Goal: Task Accomplishment & Management: Use online tool/utility

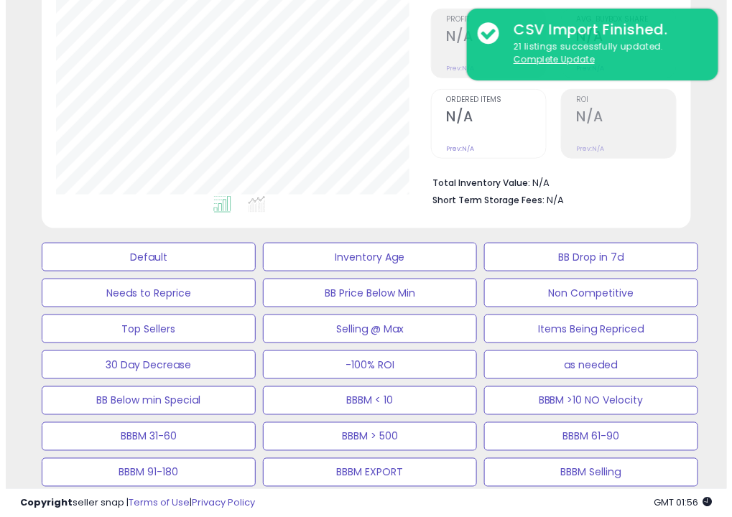
scroll to position [236, 0]
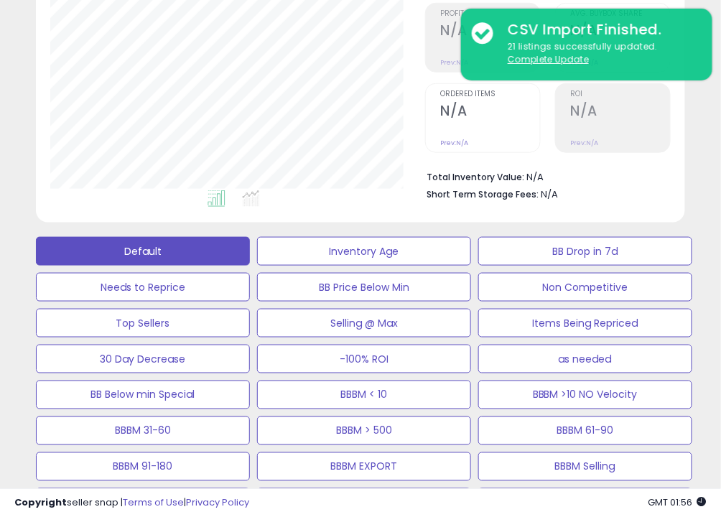
click at [200, 261] on button "Default" at bounding box center [143, 251] width 214 height 29
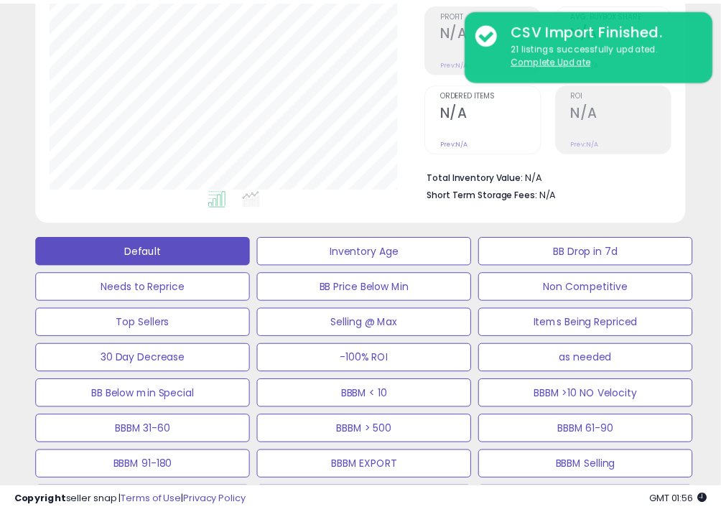
scroll to position [294, 381]
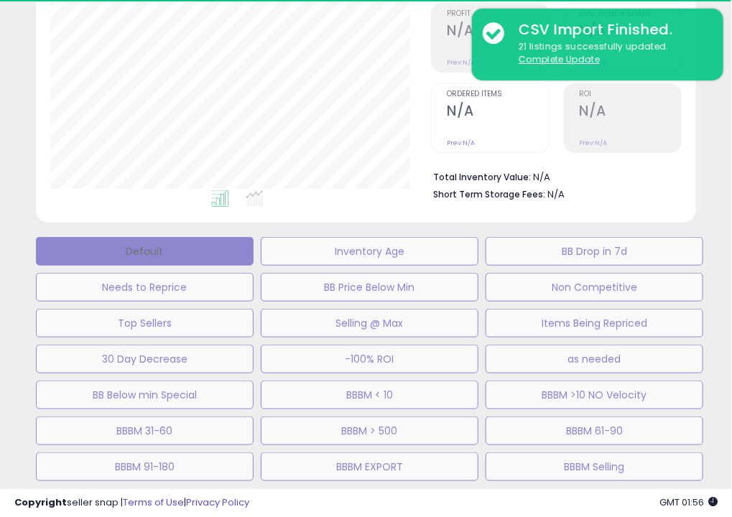
select select "**"
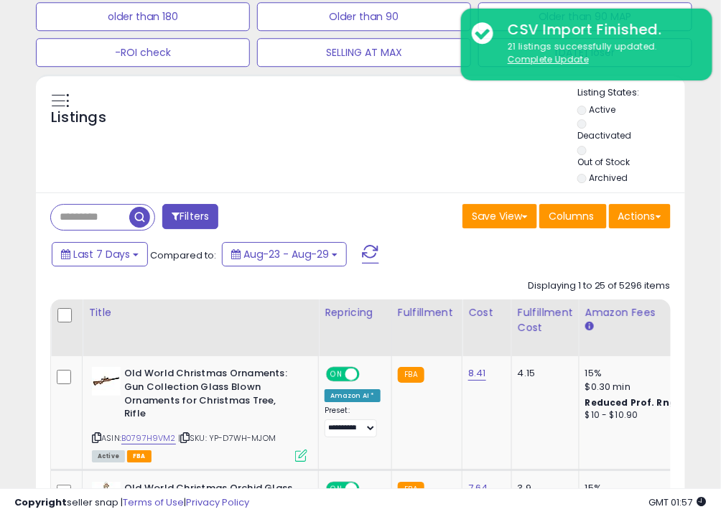
scroll to position [866, 0]
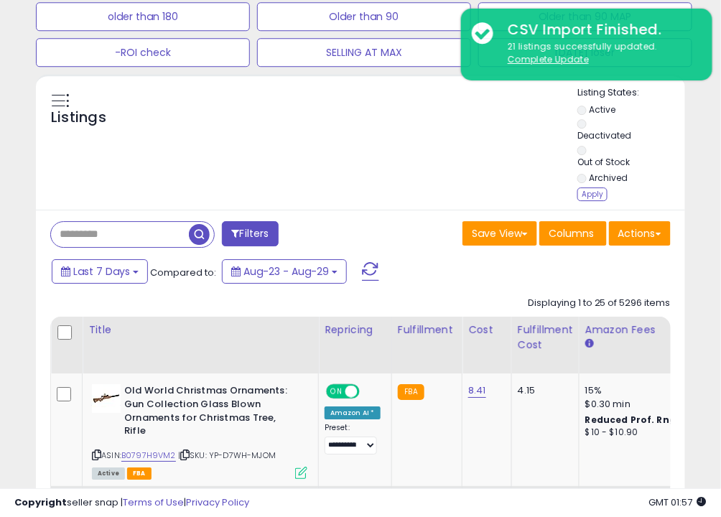
click at [96, 236] on input "text" at bounding box center [120, 234] width 138 height 25
paste input "**********"
type input "**********"
click at [595, 194] on div "Apply" at bounding box center [593, 194] width 30 height 14
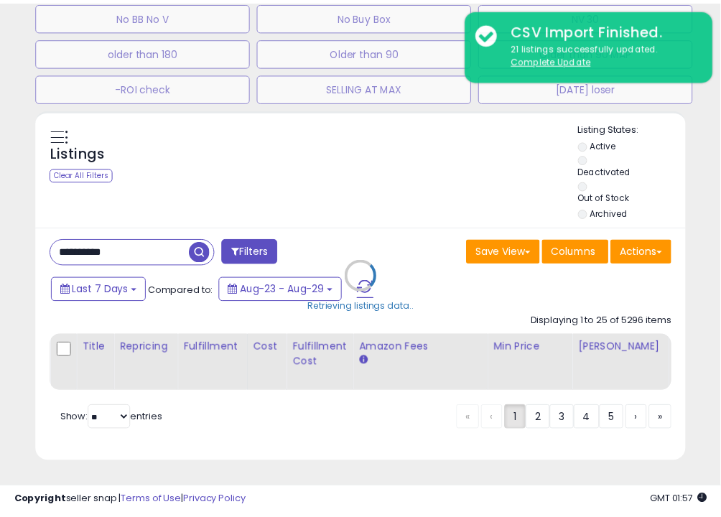
scroll to position [294, 381]
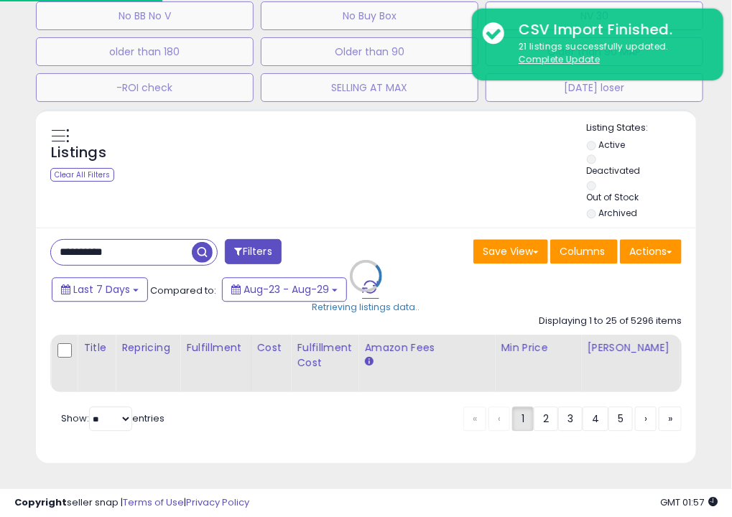
click at [590, 195] on div "Retrieving listings data.." at bounding box center [366, 286] width 682 height 354
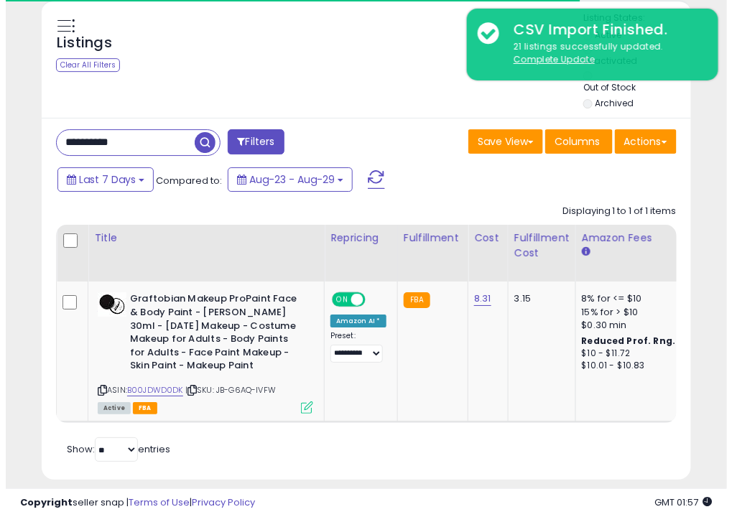
scroll to position [967, 0]
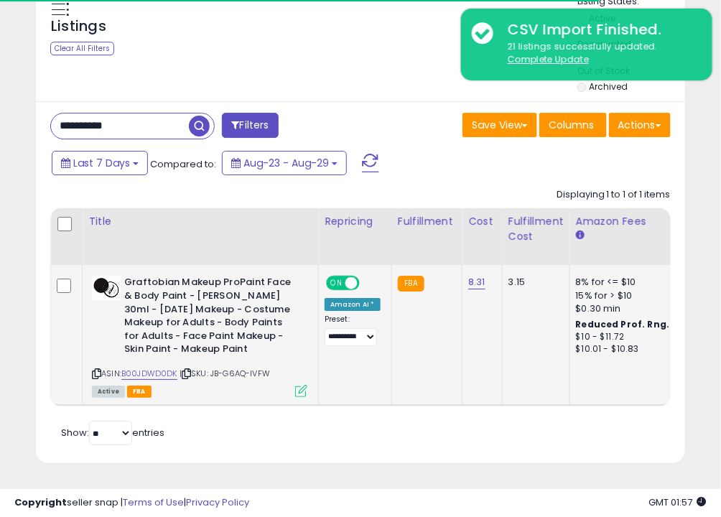
click at [300, 385] on icon at bounding box center [301, 391] width 12 height 12
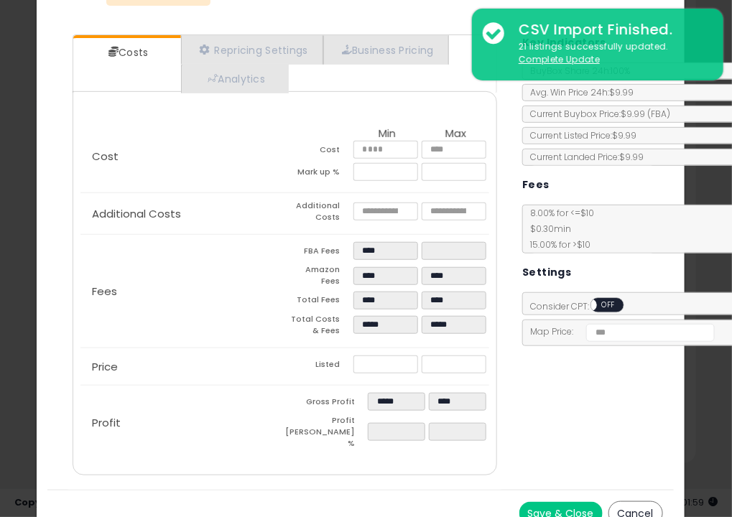
scroll to position [0, 0]
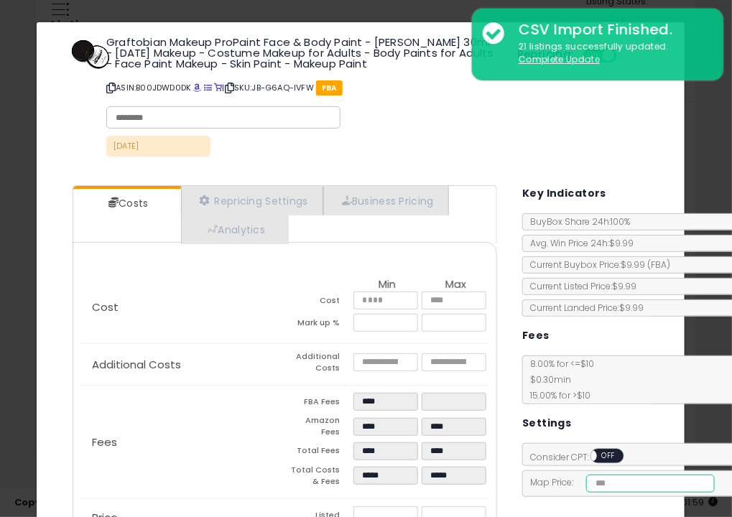
click at [634, 477] on input "number" at bounding box center [650, 484] width 129 height 18
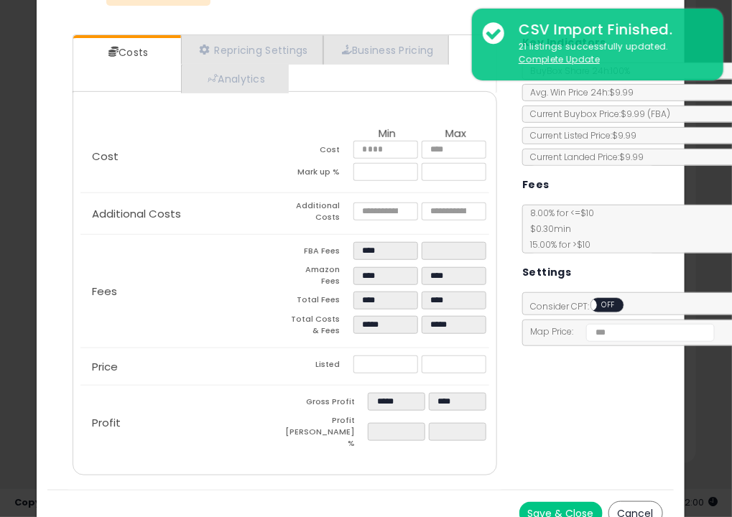
click at [595, 388] on div "Costs Repricing Settings Business Pricing Analytics Cost" at bounding box center [360, 257] width 626 height 466
click at [647, 329] on input "*****" at bounding box center [650, 333] width 129 height 18
type input "**"
type input "****"
click at [552, 502] on button "Save & Close" at bounding box center [560, 513] width 83 height 23
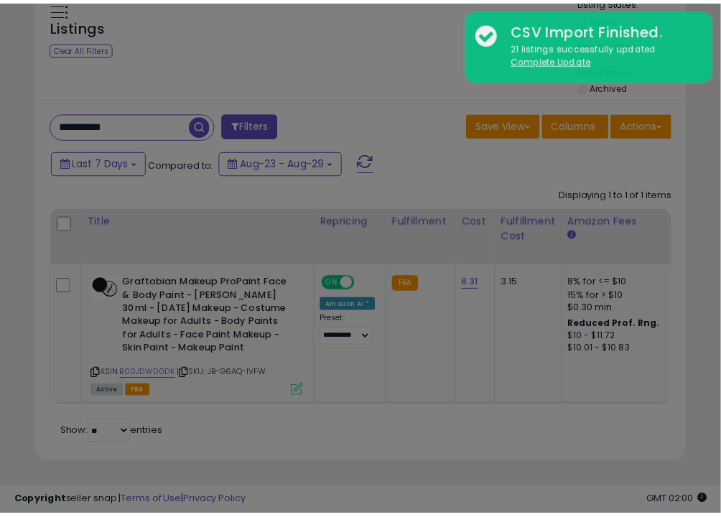
scroll to position [0, 0]
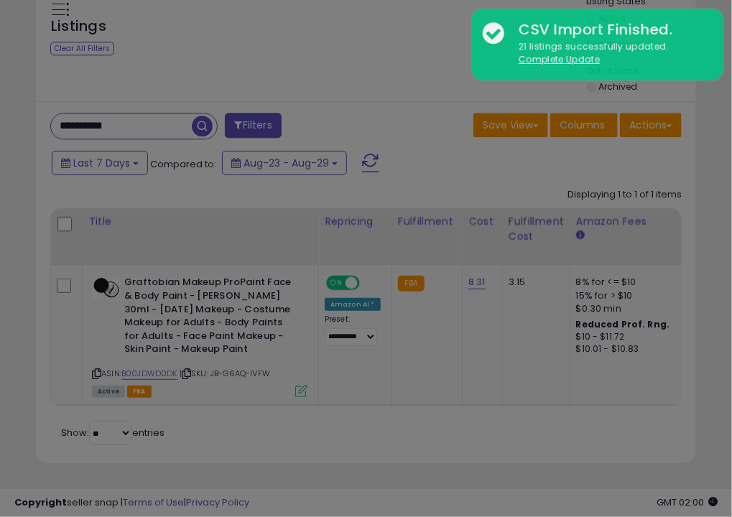
click at [557, 498] on div "Costs Repricing Settings Business Pricing Analytics Cost" at bounding box center [360, 407] width 626 height 466
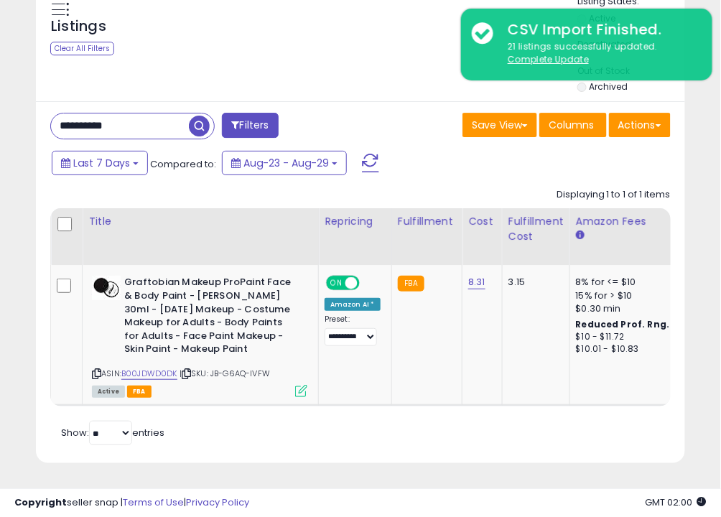
scroll to position [294, 374]
click at [300, 385] on icon at bounding box center [301, 391] width 12 height 12
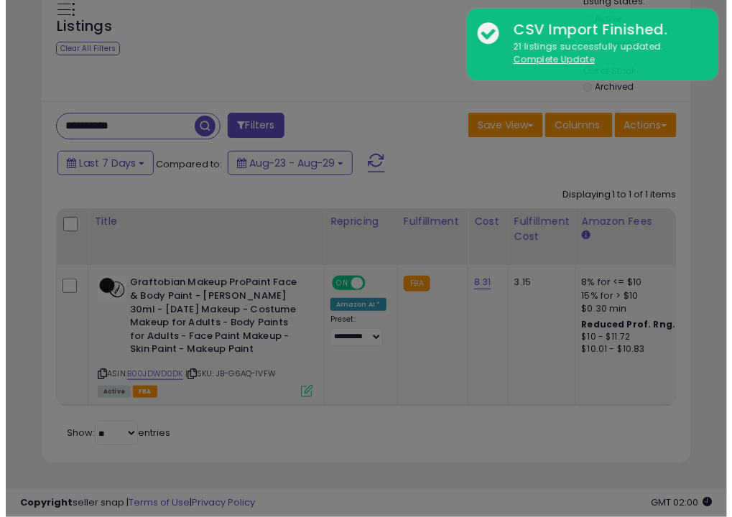
scroll to position [294, 381]
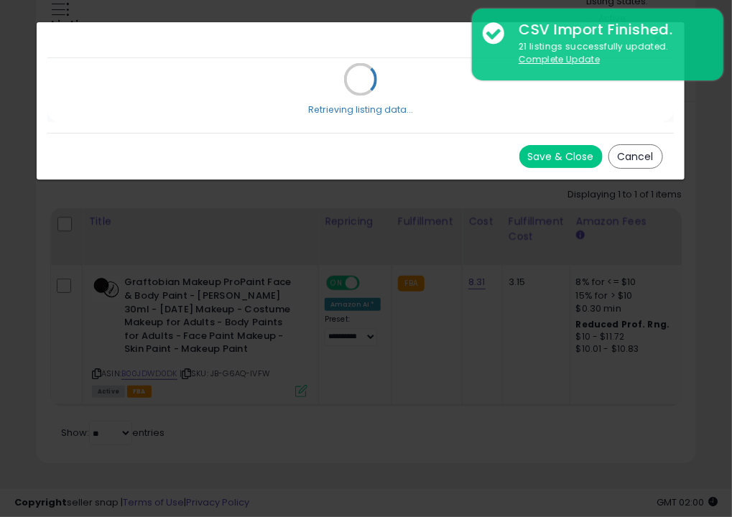
click at [298, 371] on div "× Close Retrieving listing data... Save & Close Cancel" at bounding box center [366, 258] width 732 height 517
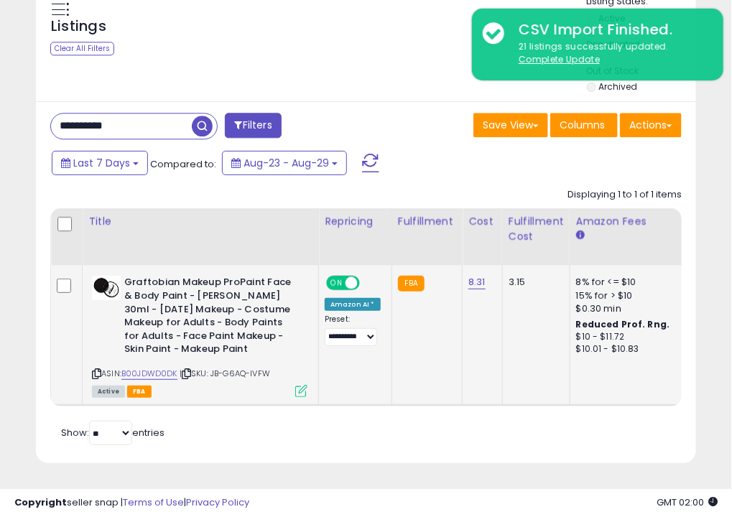
click at [299, 385] on icon at bounding box center [301, 391] width 12 height 12
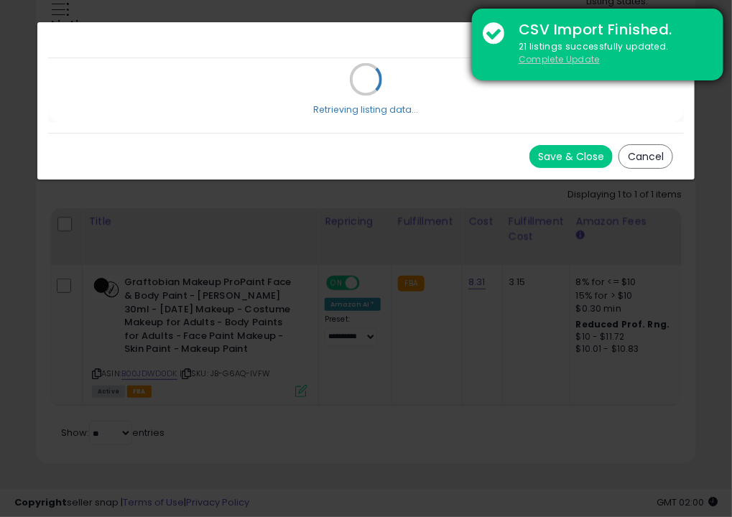
click at [550, 64] on u "Complete Update" at bounding box center [559, 59] width 81 height 12
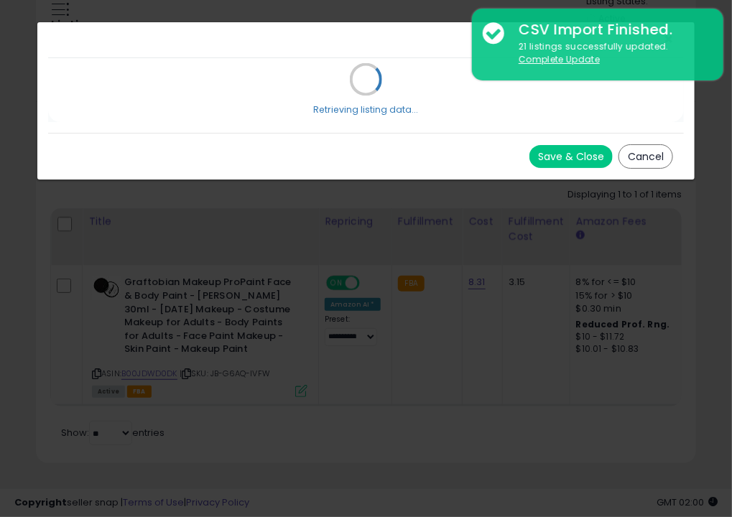
click at [571, 161] on button "Save & Close" at bounding box center [570, 156] width 83 height 23
click at [529, 145] on button "Save & Close" at bounding box center [570, 156] width 83 height 23
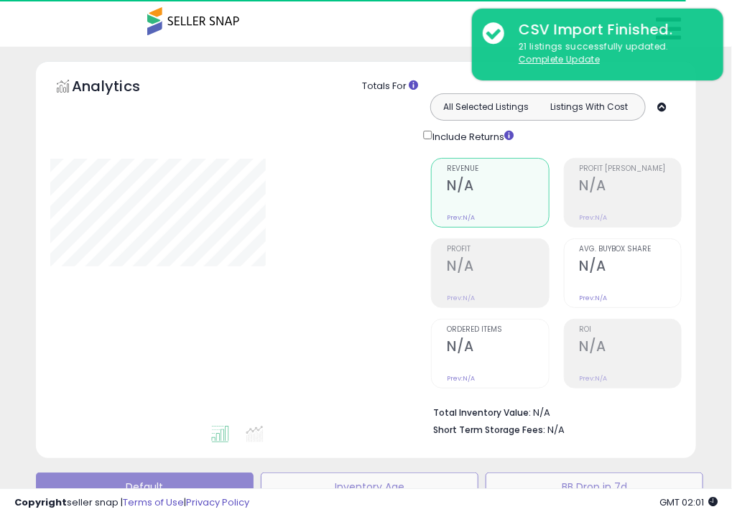
type input "**********"
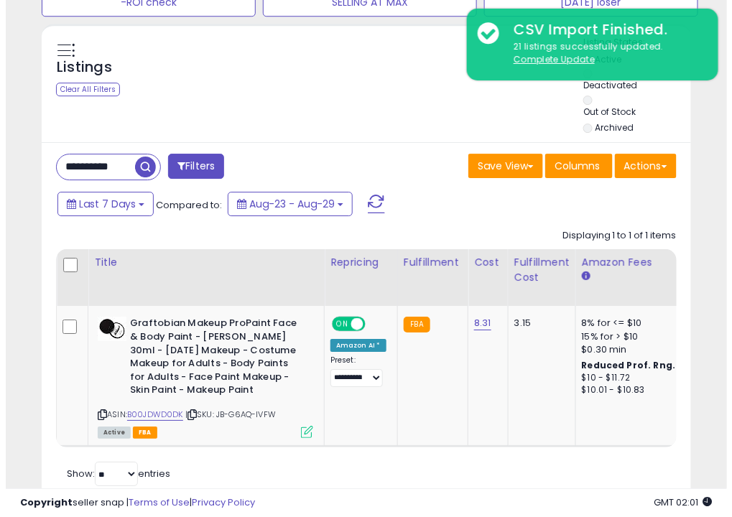
scroll to position [931, 0]
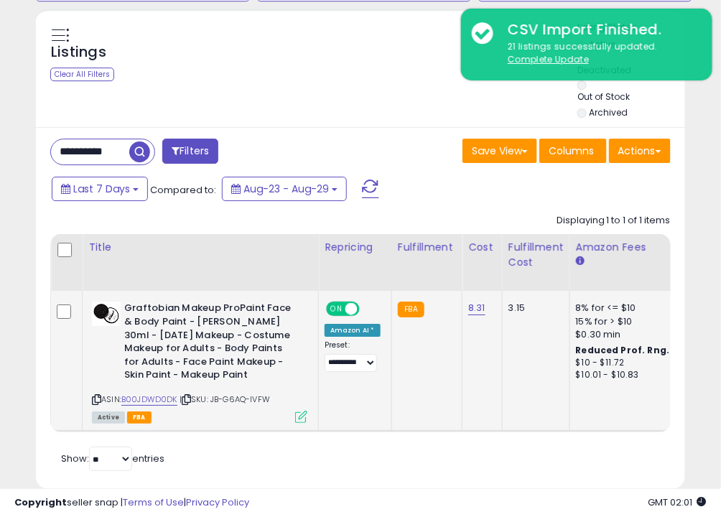
click at [298, 421] on icon at bounding box center [301, 417] width 12 height 12
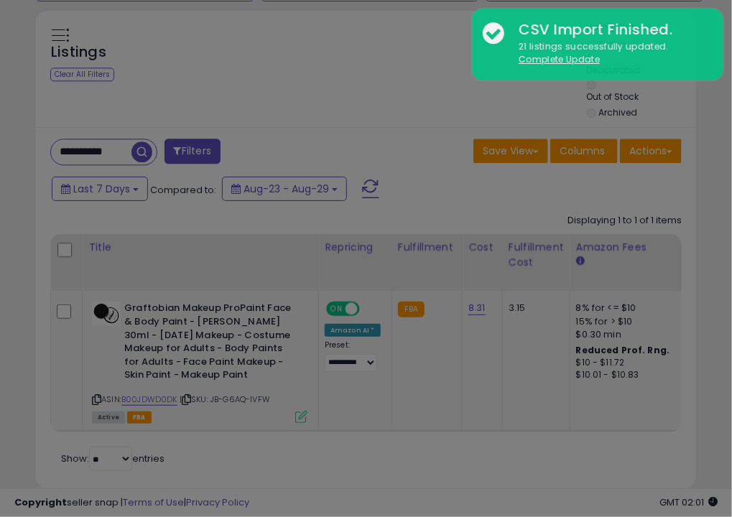
scroll to position [294, 381]
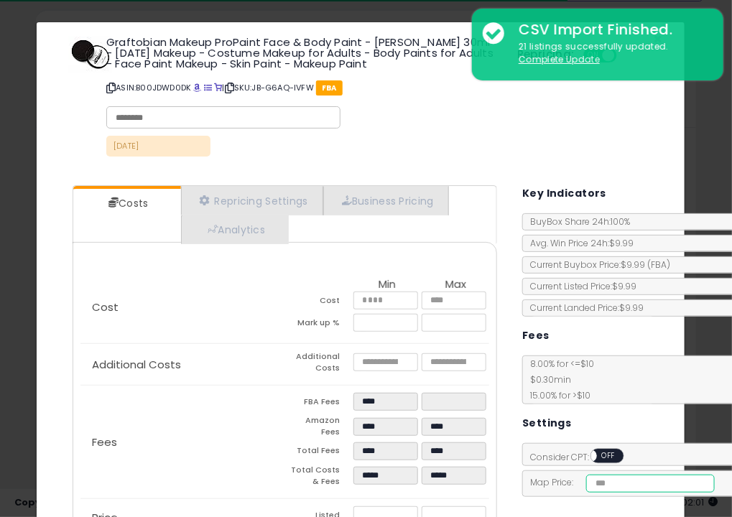
click at [656, 478] on input "number" at bounding box center [650, 484] width 129 height 18
type input "****"
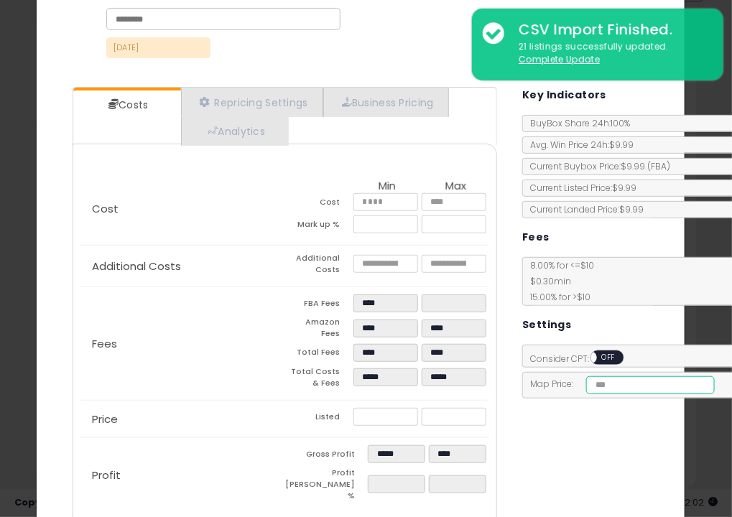
scroll to position [151, 0]
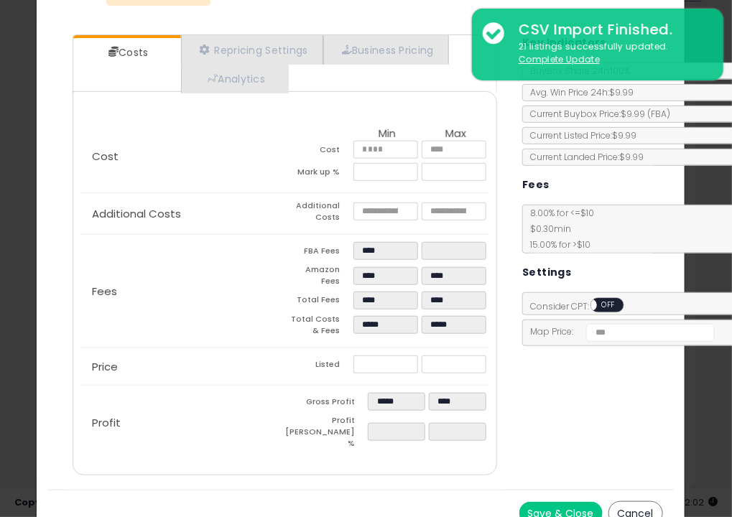
click at [547, 502] on button "Save & Close" at bounding box center [560, 513] width 83 height 23
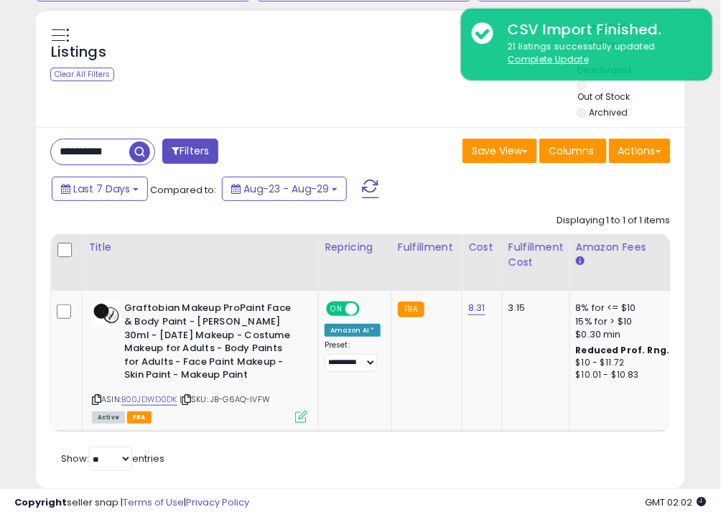
scroll to position [717995, 717914]
click at [522, 402] on td "3.15" at bounding box center [536, 361] width 68 height 141
click at [548, 462] on div "Retrieving listings data.. Displaying 1 to 1 of 1 items Title Repricing" at bounding box center [360, 341] width 621 height 269
click at [576, 470] on div "Retrieving listings data.. Displaying 1 to 1 of 1 items Title Repricing" at bounding box center [360, 341] width 621 height 269
